Goal: Task Accomplishment & Management: Complete application form

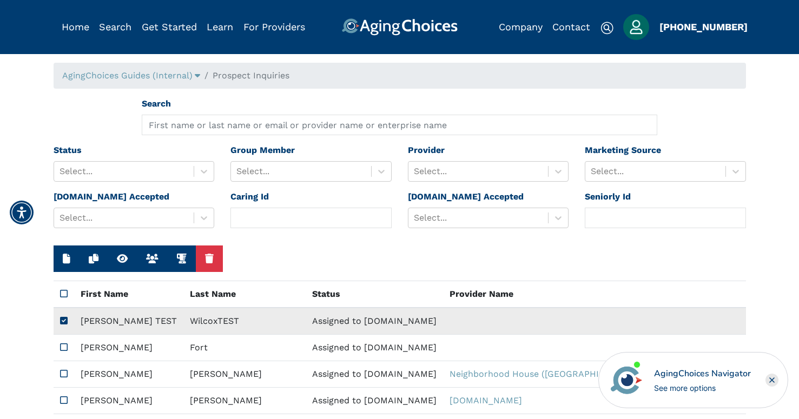
click at [61, 321] on icon at bounding box center [64, 320] width 8 height 9
click at [62, 323] on icon at bounding box center [64, 320] width 8 height 9
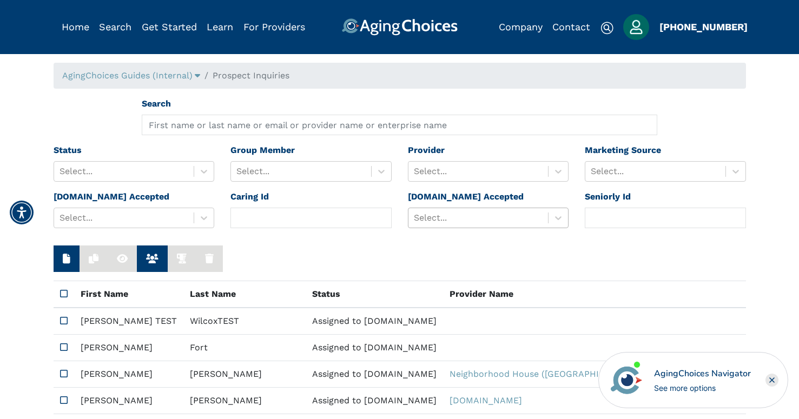
click at [441, 217] on div at bounding box center [478, 217] width 129 height 15
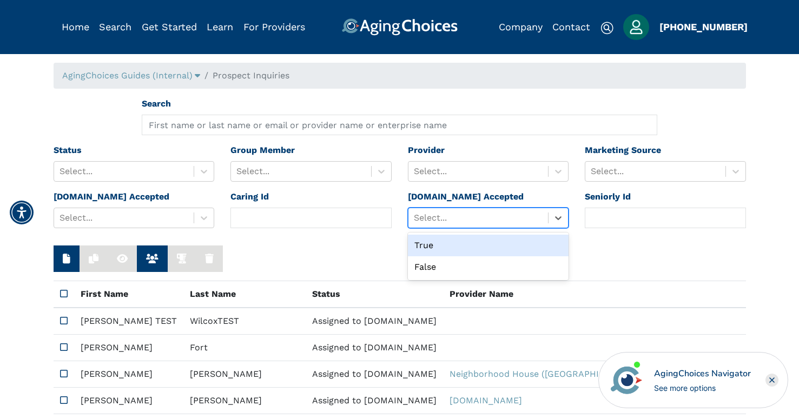
click at [349, 259] on div at bounding box center [400, 259] width 692 height 27
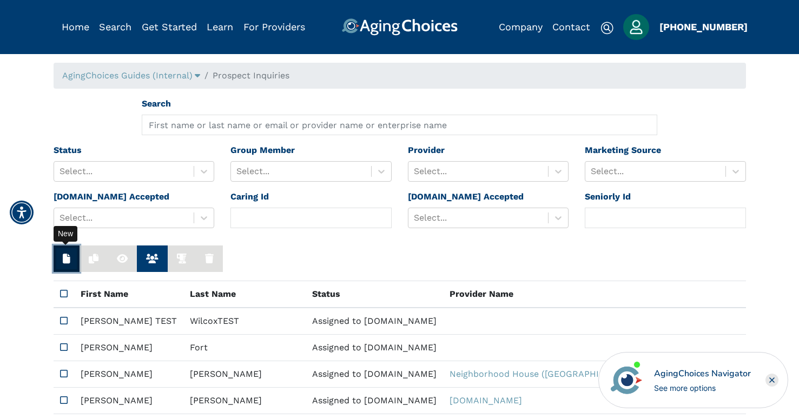
click at [57, 266] on button "button" at bounding box center [67, 259] width 26 height 27
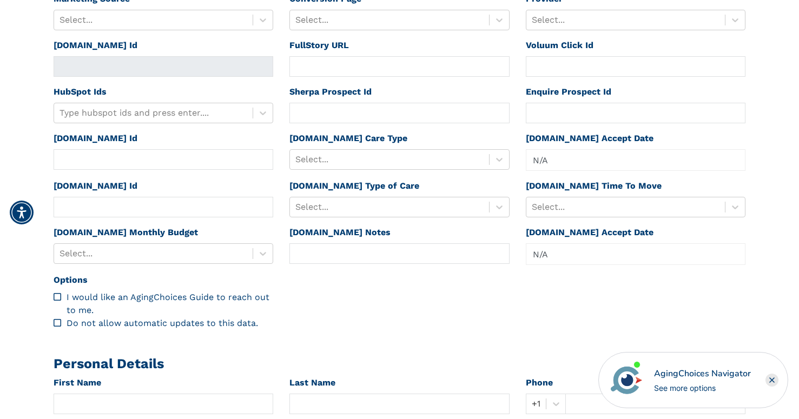
scroll to position [324, 0]
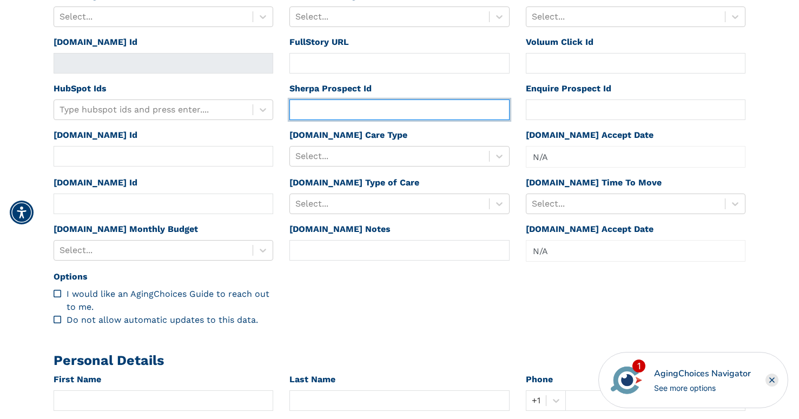
click at [434, 103] on input "text" at bounding box center [399, 110] width 220 height 21
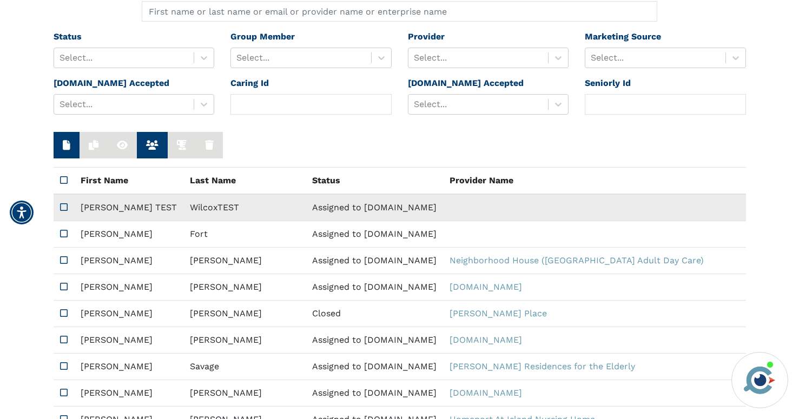
click at [183, 202] on td "WilcoxTEST" at bounding box center [244, 207] width 122 height 27
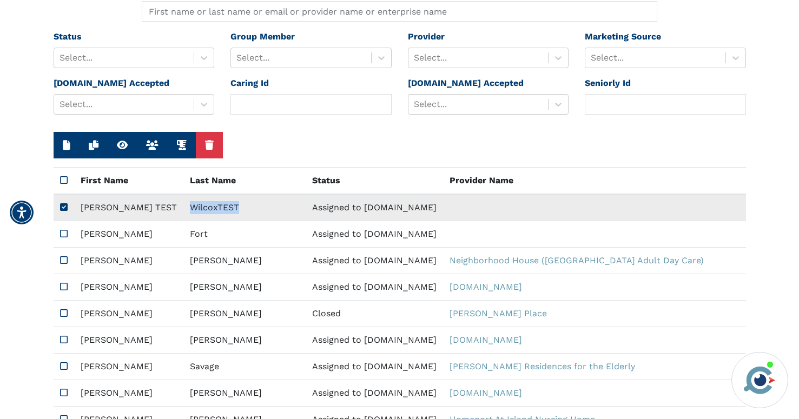
click at [183, 202] on td "WilcoxTEST" at bounding box center [244, 207] width 122 height 27
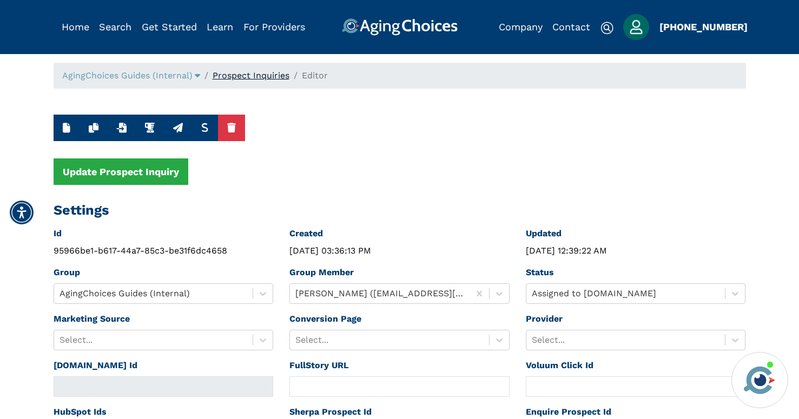
click at [267, 73] on link "Prospect Inquiries" at bounding box center [251, 75] width 77 height 10
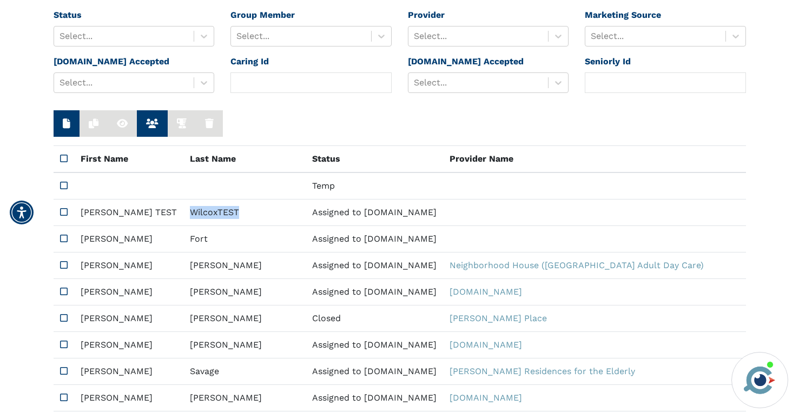
scroll to position [156, 0]
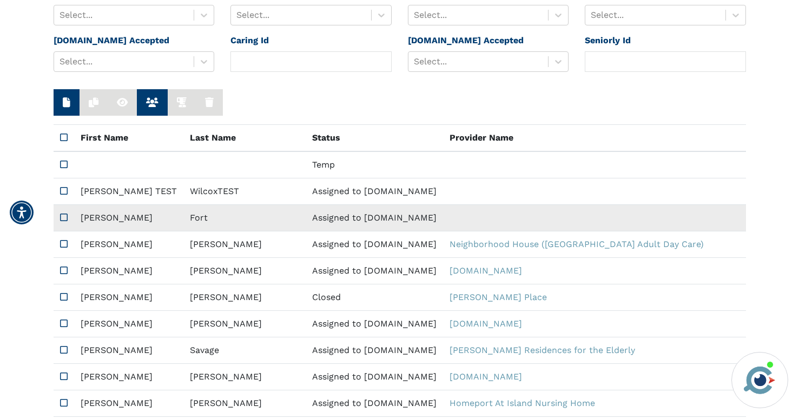
click at [183, 223] on td "Fort" at bounding box center [244, 218] width 122 height 27
type input "d75222b432af67da061e119c2944983e"
type input "[DATE] 12:39:58 AM"
type input "[PERSON_NAME]"
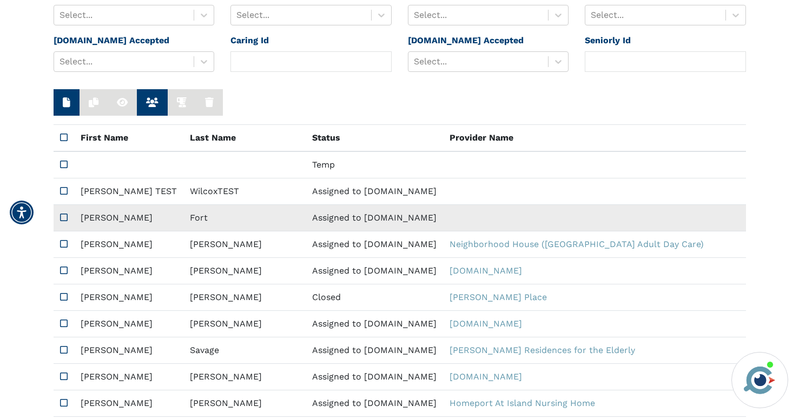
type input "Fort"
type input "7864870932"
type input "[EMAIL_ADDRESS][DOMAIN_NAME]"
type input "33024"
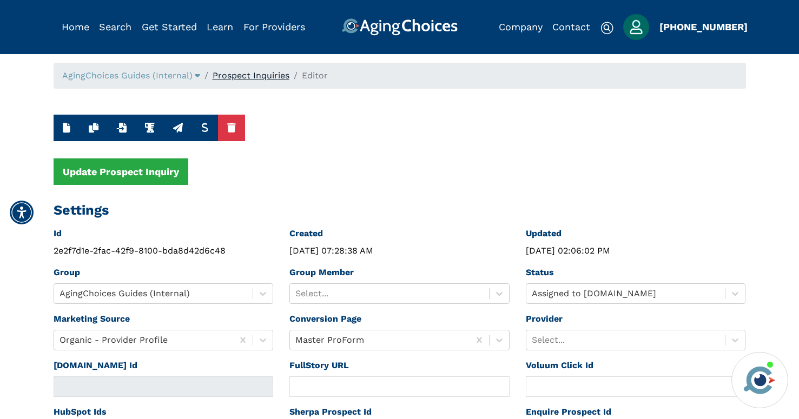
click at [239, 74] on link "Prospect Inquiries" at bounding box center [251, 75] width 77 height 10
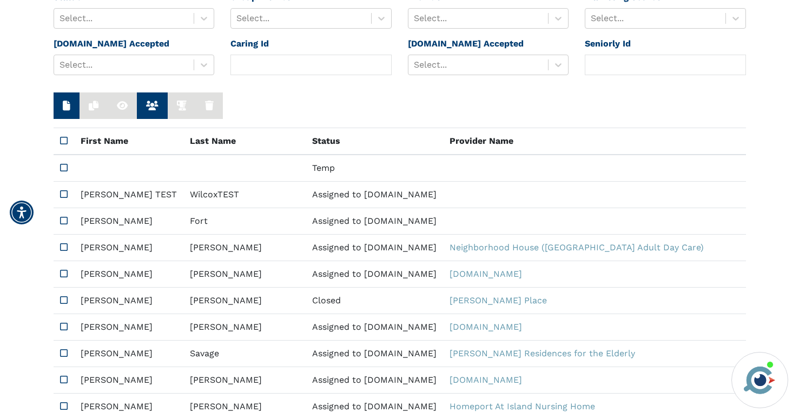
scroll to position [174, 0]
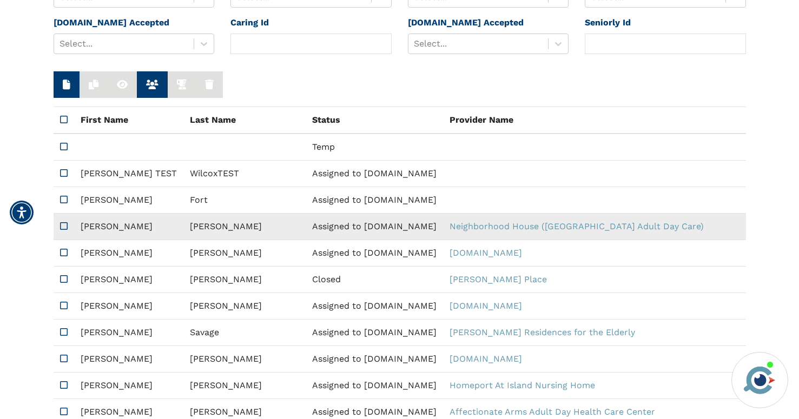
click at [183, 230] on td "[PERSON_NAME]" at bounding box center [244, 227] width 122 height 27
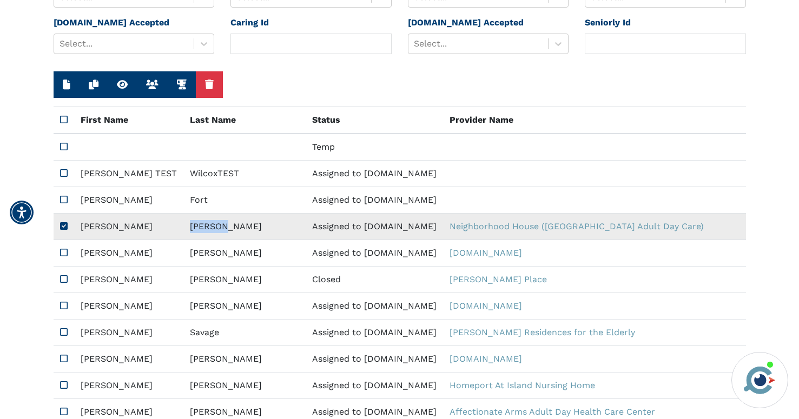
click at [183, 230] on td "[PERSON_NAME]" at bounding box center [244, 227] width 122 height 27
type input "[URL][DOMAIN_NAME]"
type input "af7fc9a14a57c7c96fd305d4def4ac99"
type input "[DATE] 12:40:36 AM"
type input "[PERSON_NAME]"
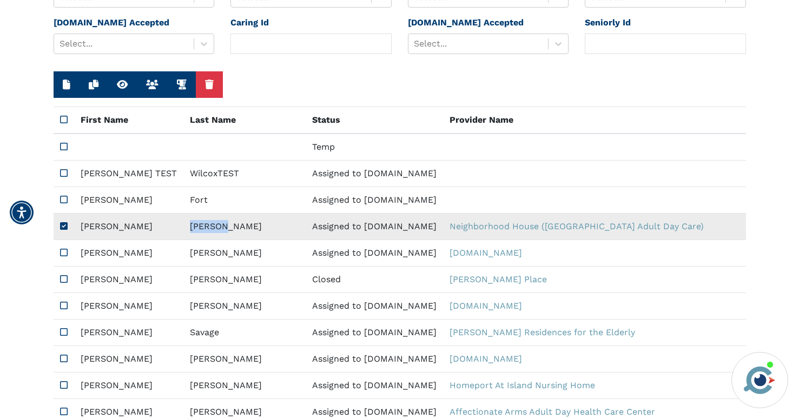
type input "[PERSON_NAME]"
type input "8017061456"
type input "[EMAIL_ADDRESS][DOMAIN_NAME]"
type input "84104"
type textarea "Please send me a brochure. I'm interested in any daytime services you offer."
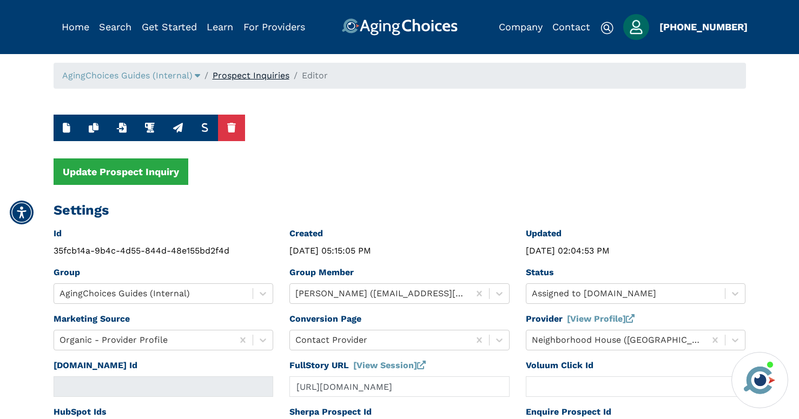
click at [238, 78] on link "Prospect Inquiries" at bounding box center [251, 75] width 77 height 10
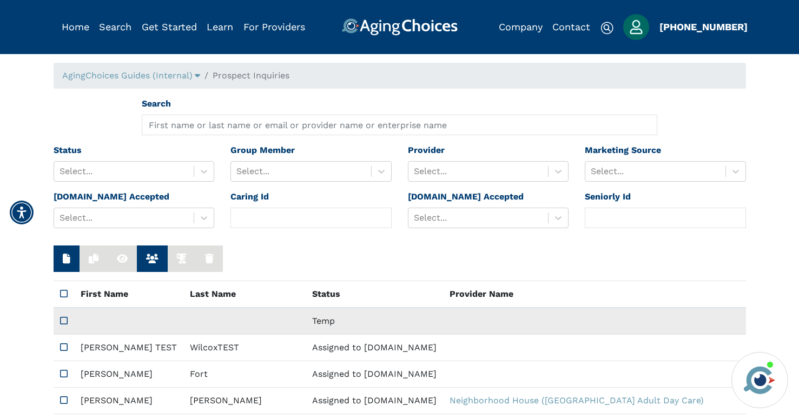
click at [306, 320] on td "Temp" at bounding box center [374, 321] width 137 height 27
type input "N/A"
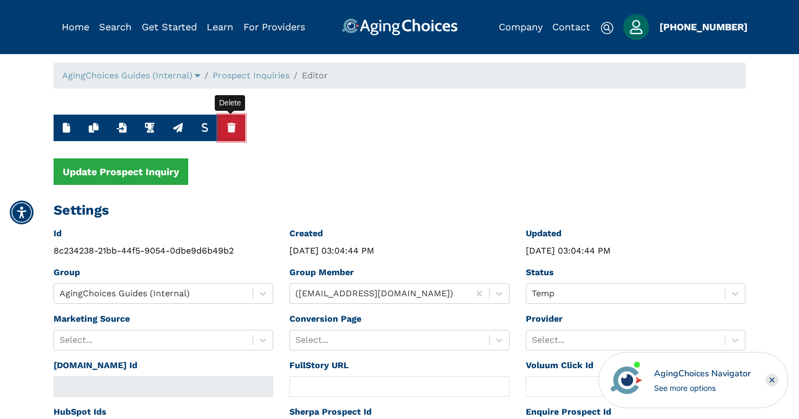
click at [227, 130] on icon "button" at bounding box center [231, 128] width 9 height 10
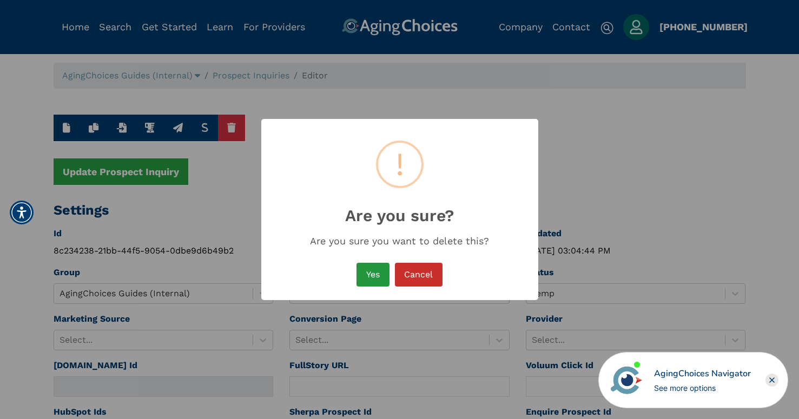
click at [372, 278] on button "Yes" at bounding box center [373, 275] width 32 height 24
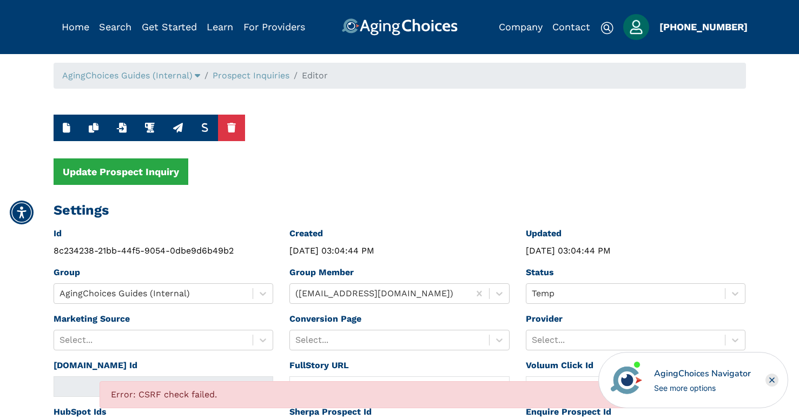
click at [157, 394] on div "Error: CSRF check failed." at bounding box center [400, 394] width 601 height 27
copy div "Error: CSRF check failed."
click at [256, 79] on link "Prospect Inquiries" at bounding box center [251, 75] width 77 height 10
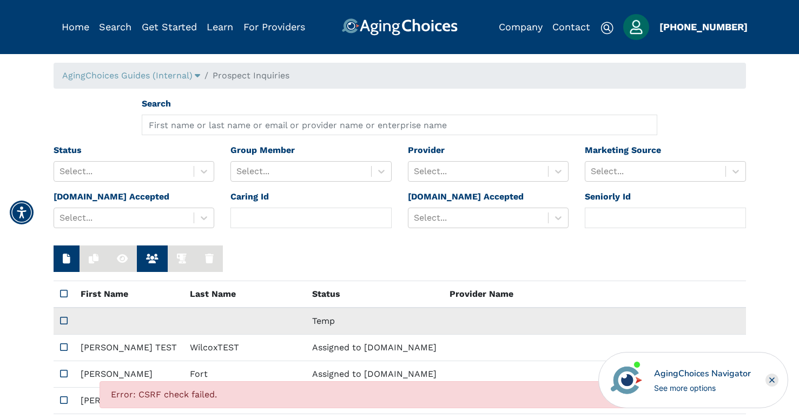
click at [306, 318] on td "Temp" at bounding box center [374, 321] width 137 height 27
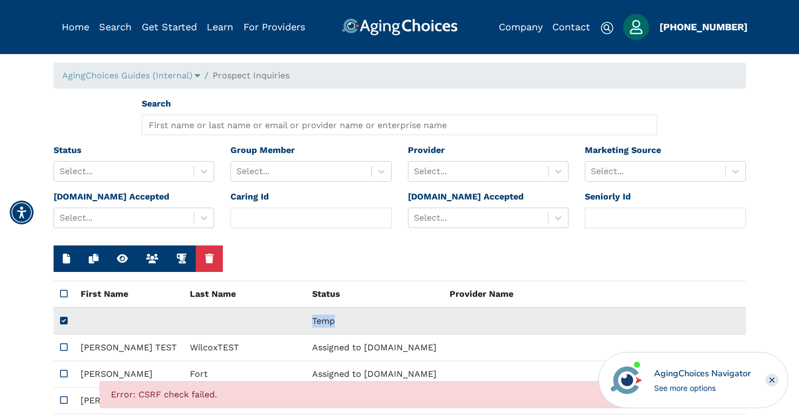
click at [306, 318] on td "Temp" at bounding box center [374, 321] width 137 height 27
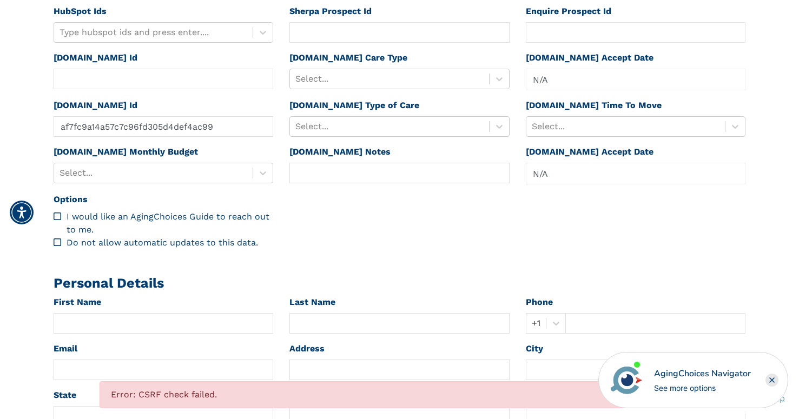
scroll to position [461, 0]
